Goal: Task Accomplishment & Management: Manage account settings

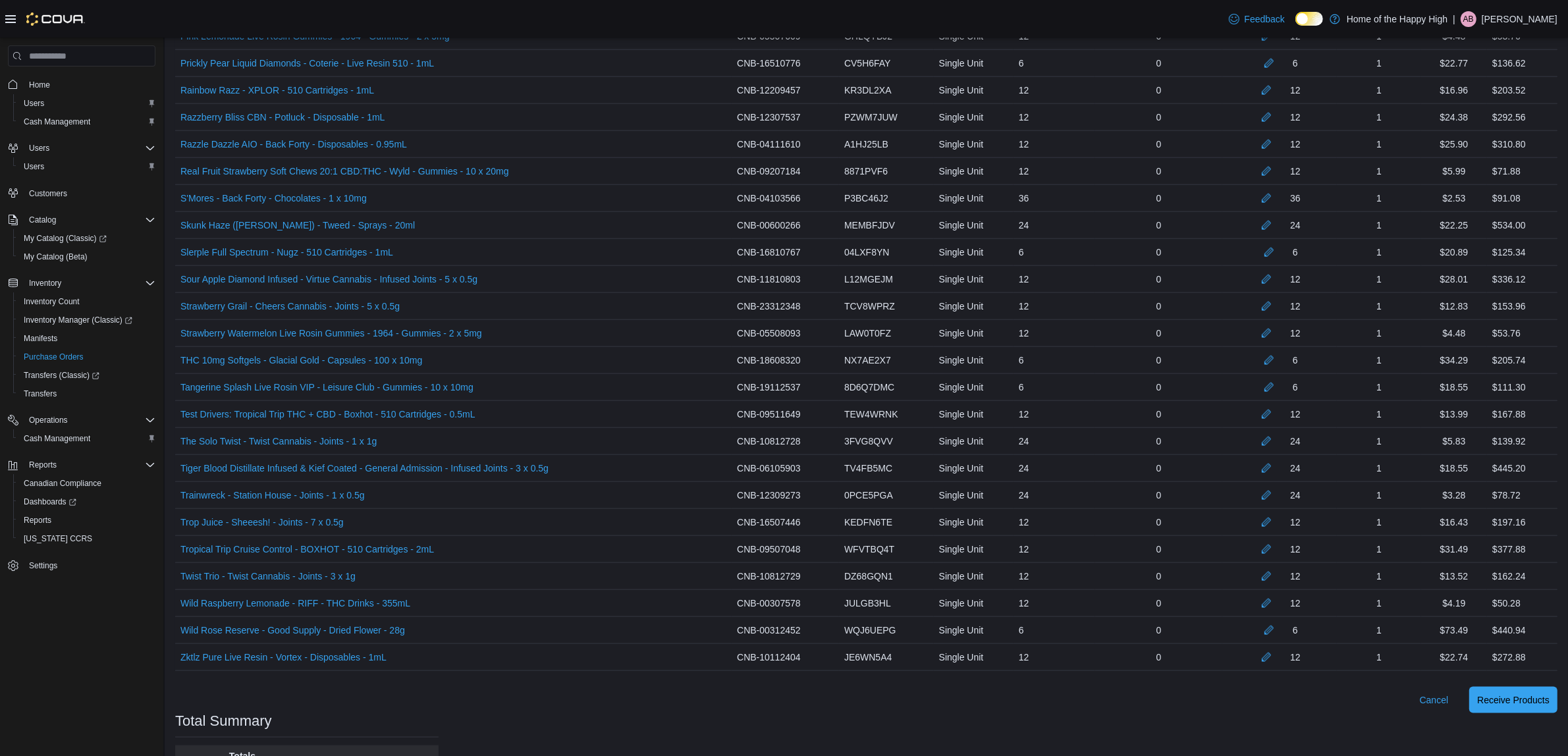
scroll to position [2188, 0]
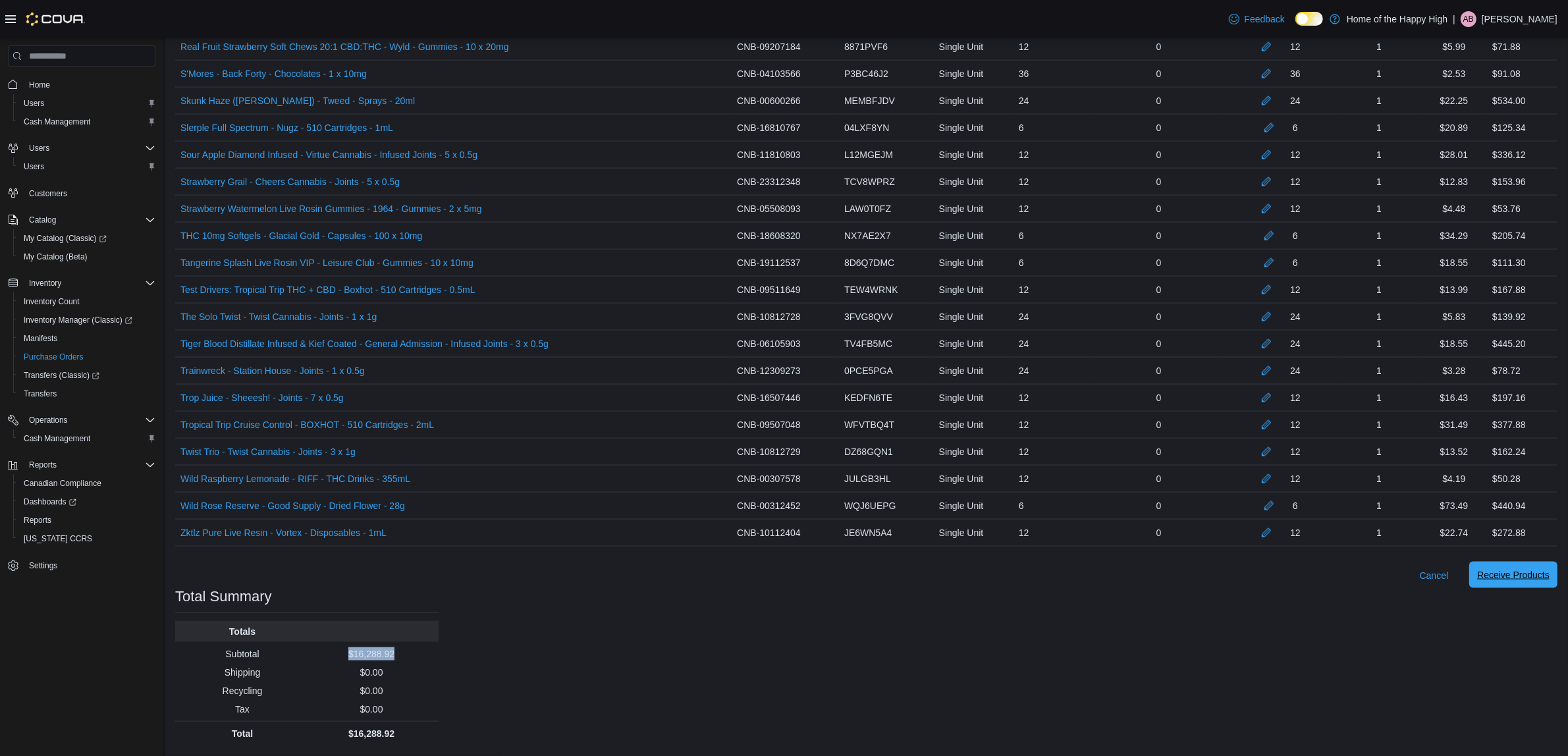
click at [1518, 567] on span "Receive Products" at bounding box center [1513, 574] width 73 height 26
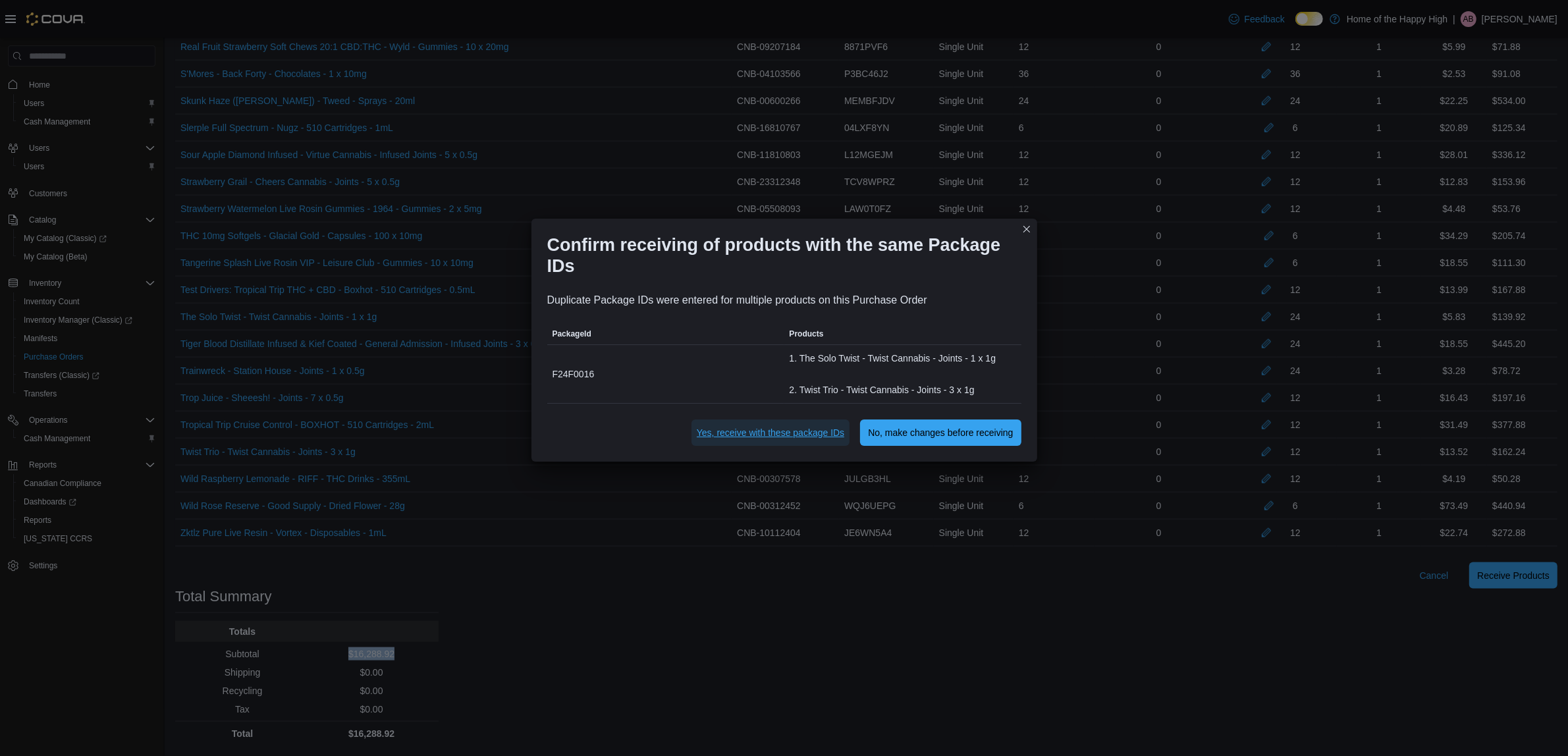
click at [835, 431] on span "Yes, receive with these package IDs" at bounding box center [771, 433] width 147 height 13
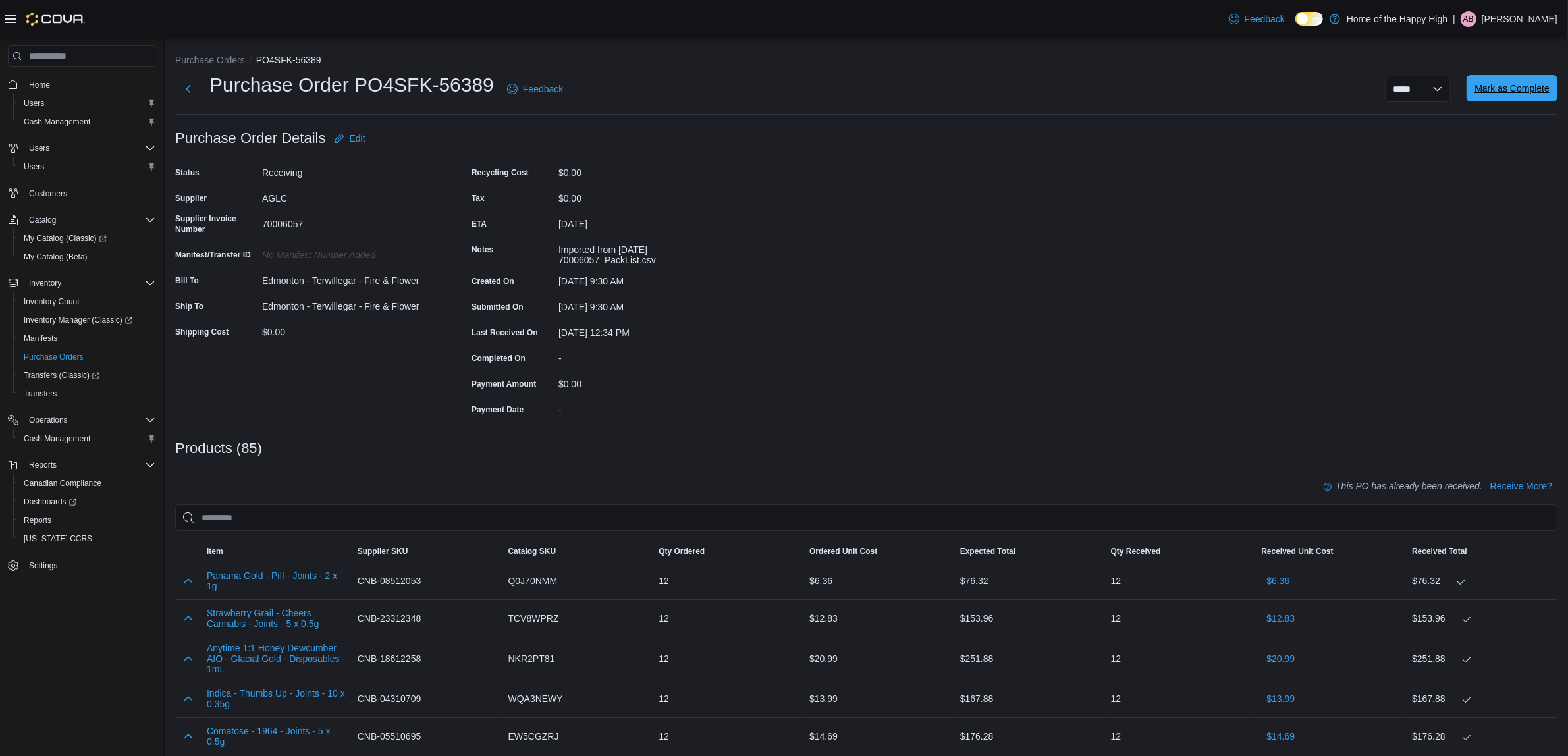
click at [1516, 87] on span "Mark as Complete" at bounding box center [1512, 88] width 75 height 13
